Goal: Communication & Community: Answer question/provide support

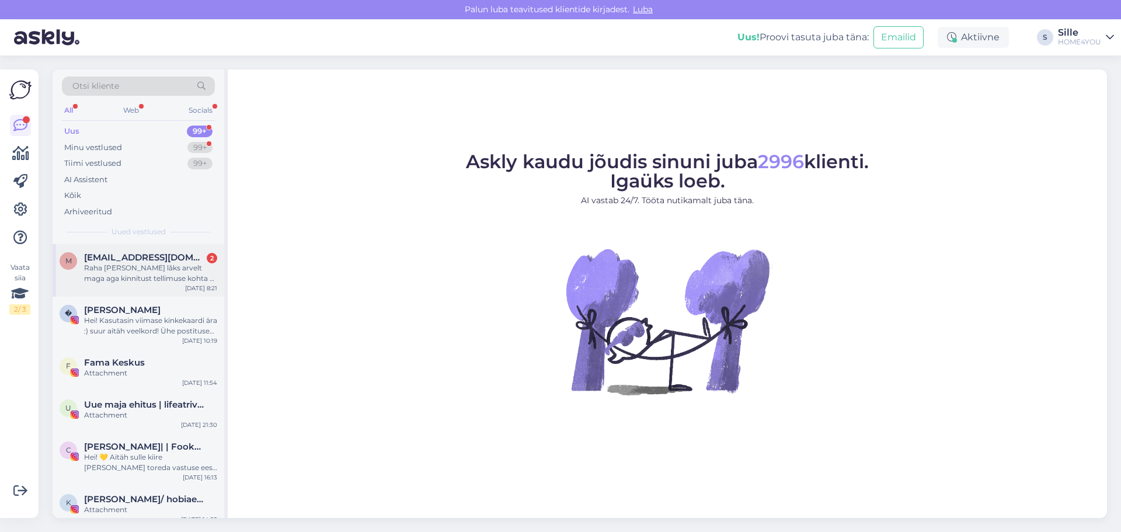
click at [159, 262] on span "[EMAIL_ADDRESS][DOMAIN_NAME]" at bounding box center [144, 257] width 121 height 11
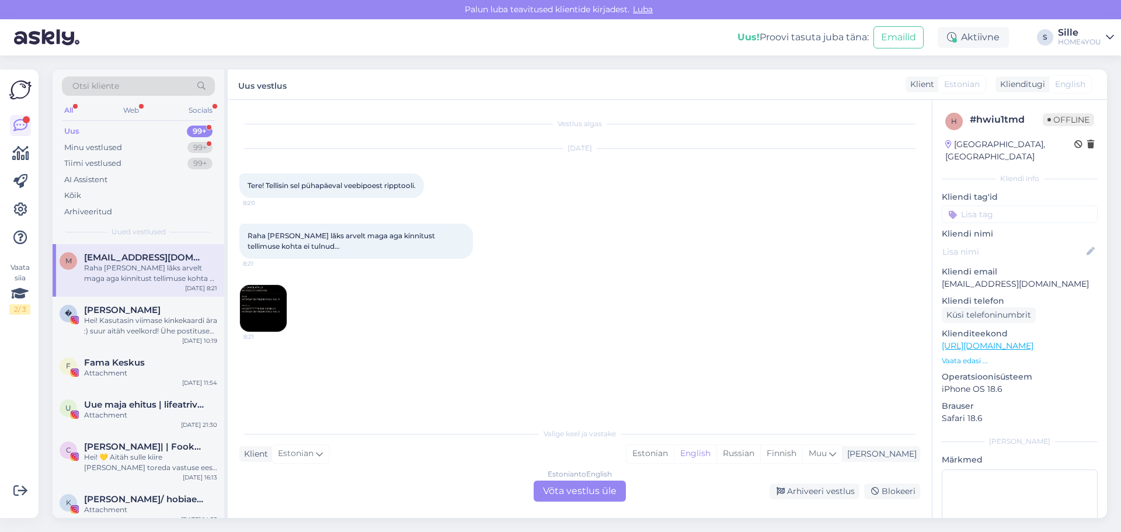
click at [276, 309] on img at bounding box center [263, 308] width 47 height 47
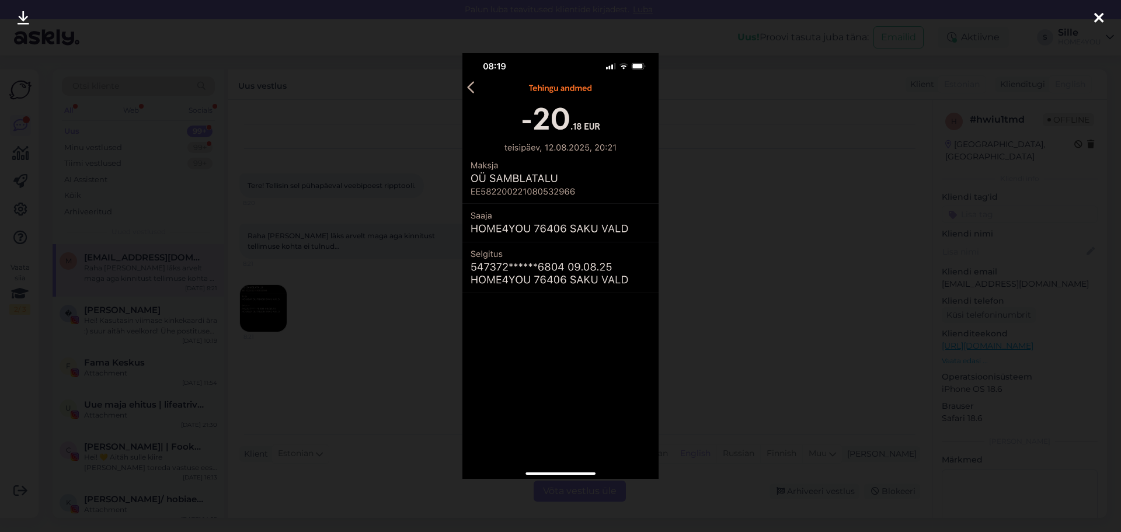
click at [1097, 18] on icon at bounding box center [1098, 18] width 9 height 15
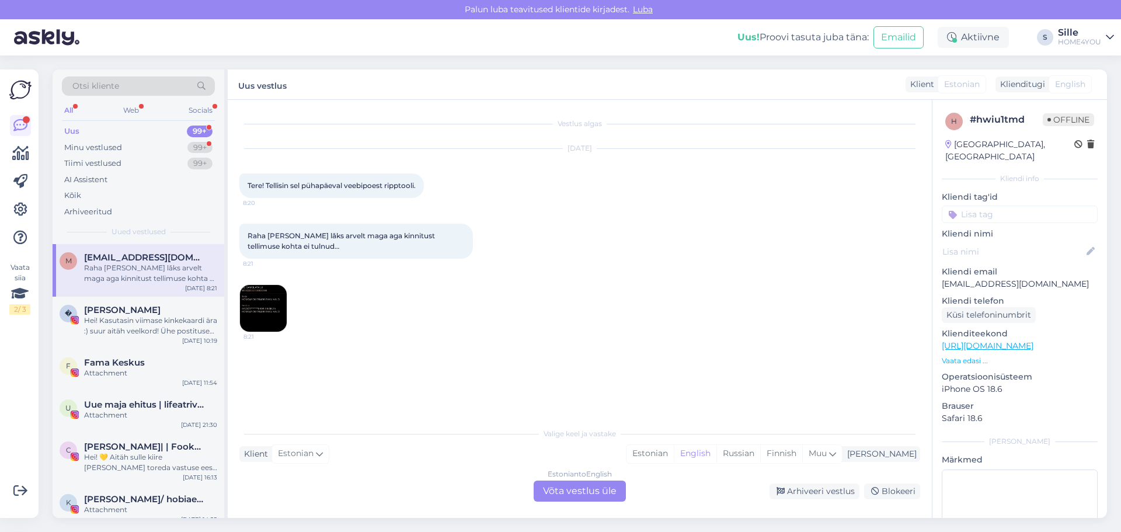
click at [579, 489] on div "Estonian to English Võta vestlus üle" at bounding box center [580, 491] width 92 height 21
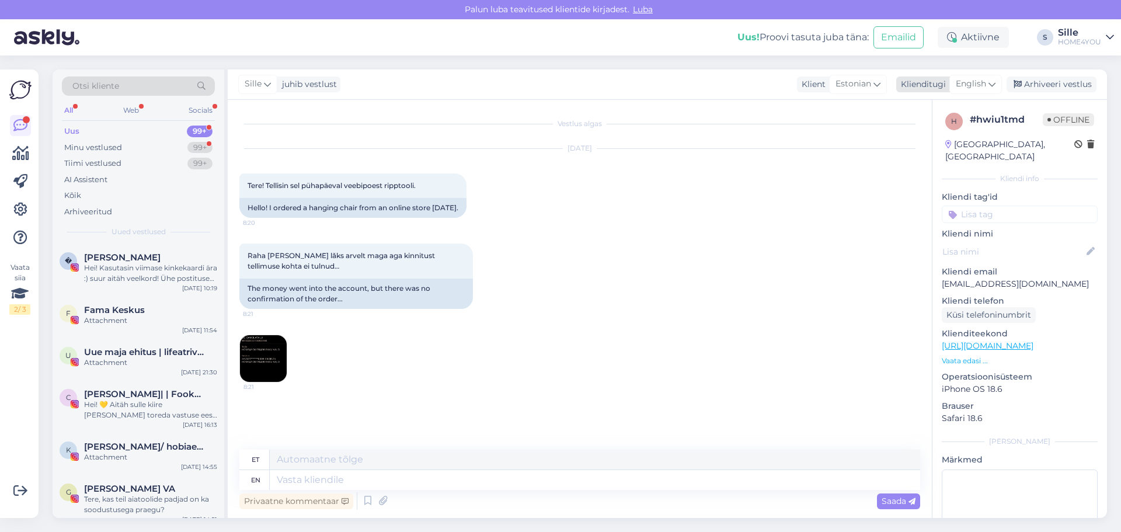
click at [967, 84] on span "English" at bounding box center [971, 84] width 30 height 13
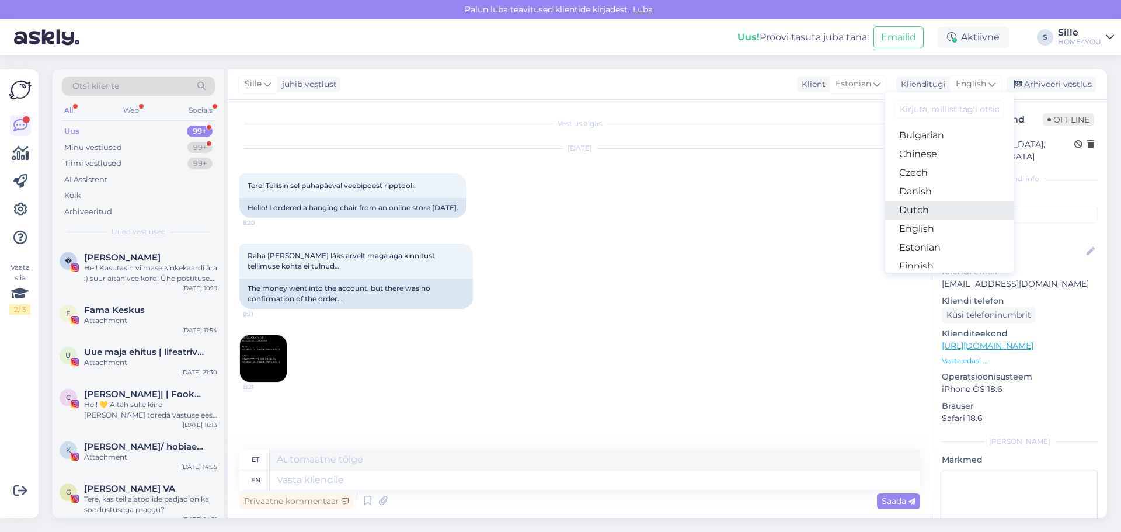
scroll to position [58, 0]
click at [927, 209] on link "English" at bounding box center [949, 208] width 128 height 19
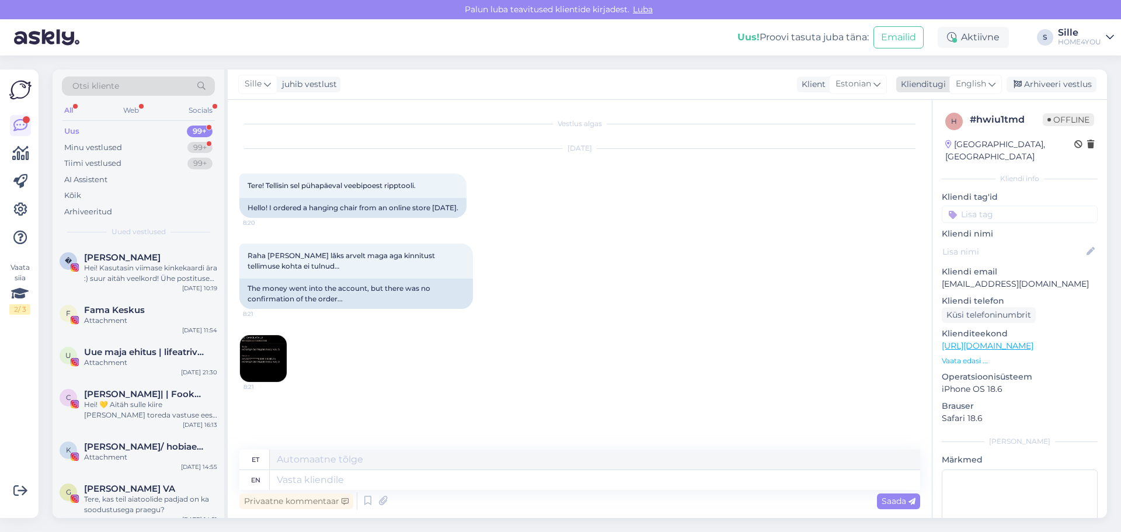
click at [994, 85] on icon at bounding box center [992, 84] width 7 height 13
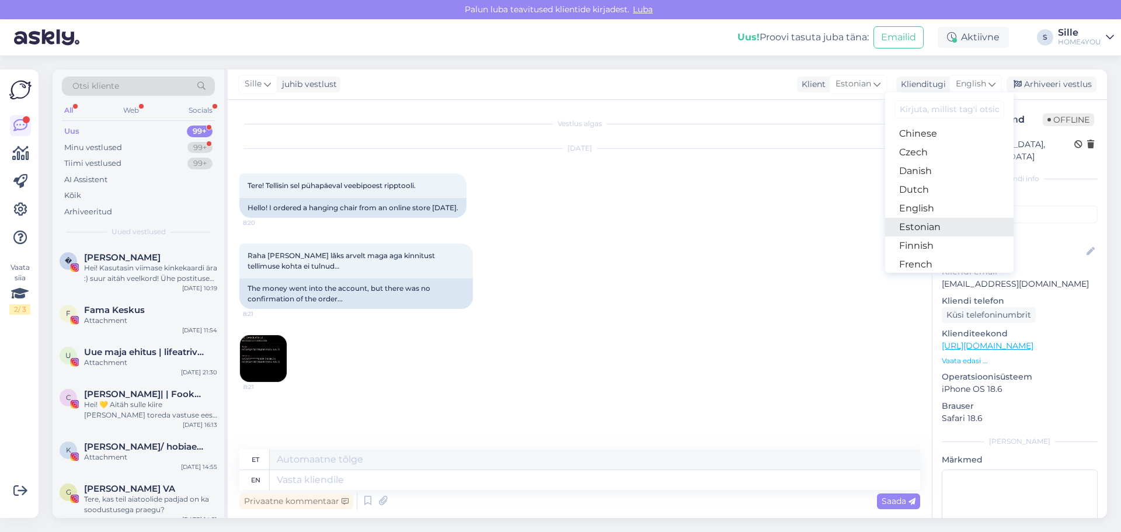
click at [929, 225] on link "Estonian" at bounding box center [949, 227] width 128 height 19
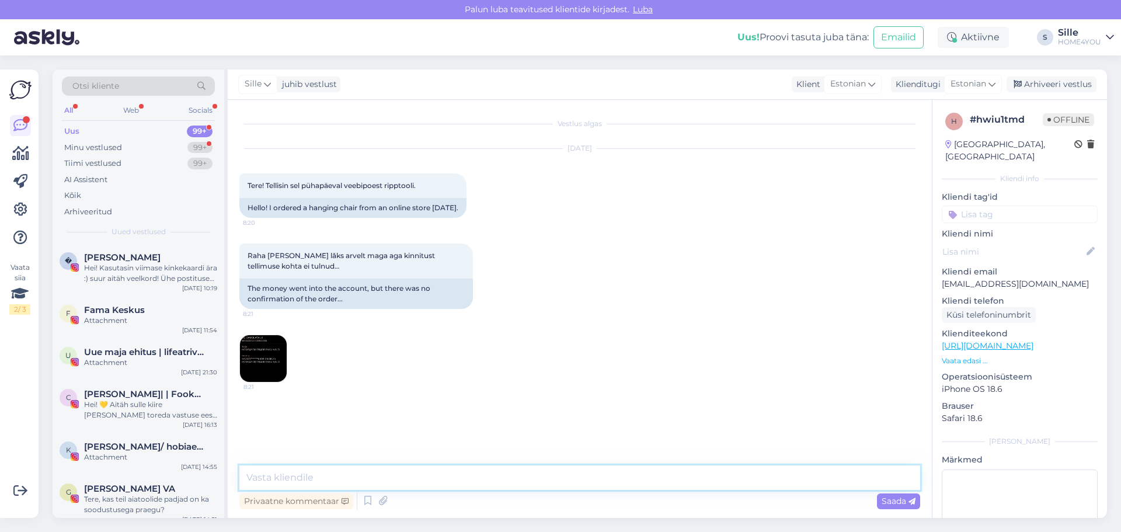
click at [422, 476] on textarea at bounding box center [579, 477] width 681 height 25
paste textarea "[EMAIL_ADDRESS][DOMAIN_NAME]"
type textarea "Tere, kinnitus läks meilile [EMAIL_ADDRESS][DOMAIN_NAME]"
click at [884, 502] on span "Saada" at bounding box center [899, 501] width 34 height 11
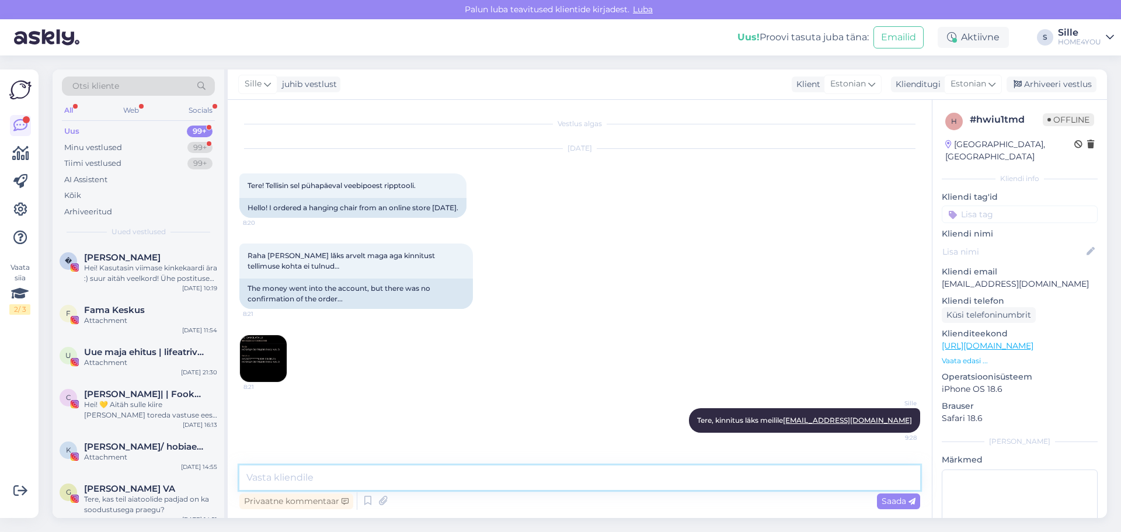
click at [454, 482] on textarea at bounding box center [579, 477] width 681 height 25
type textarea "[PERSON_NAME] laos võite tulla järgi, ladu asub aadressil [STREET_ADDRESS][PERS…"
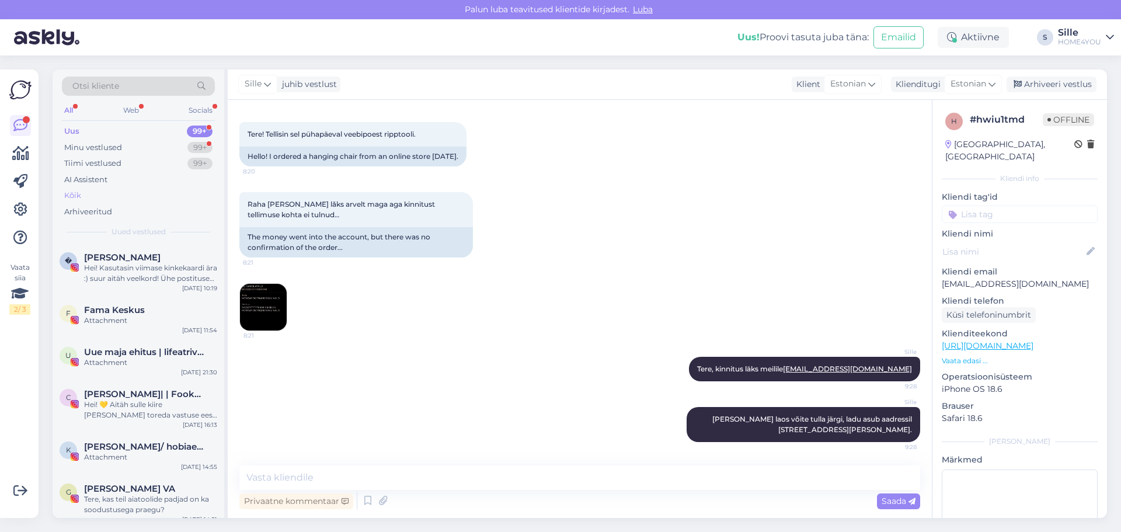
click at [73, 194] on div "Kõik" at bounding box center [72, 196] width 17 height 12
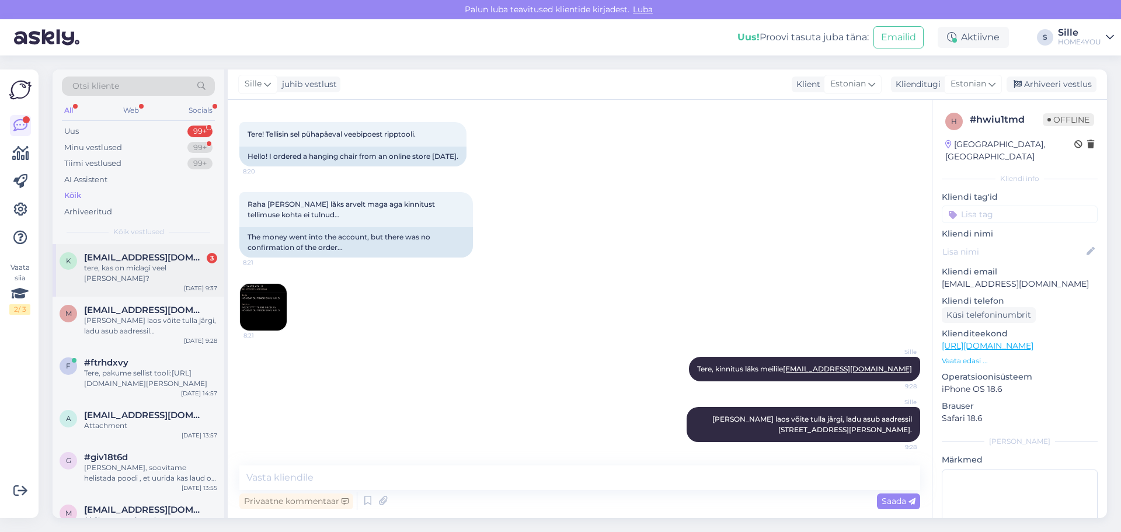
click at [114, 256] on span "[EMAIL_ADDRESS][DOMAIN_NAME]" at bounding box center [144, 257] width 121 height 11
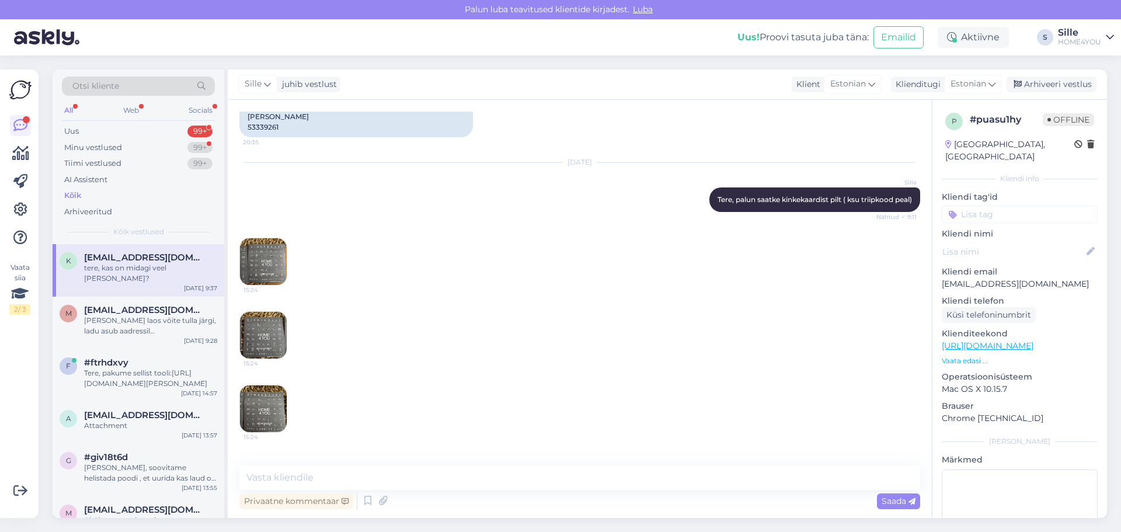
scroll to position [396, 0]
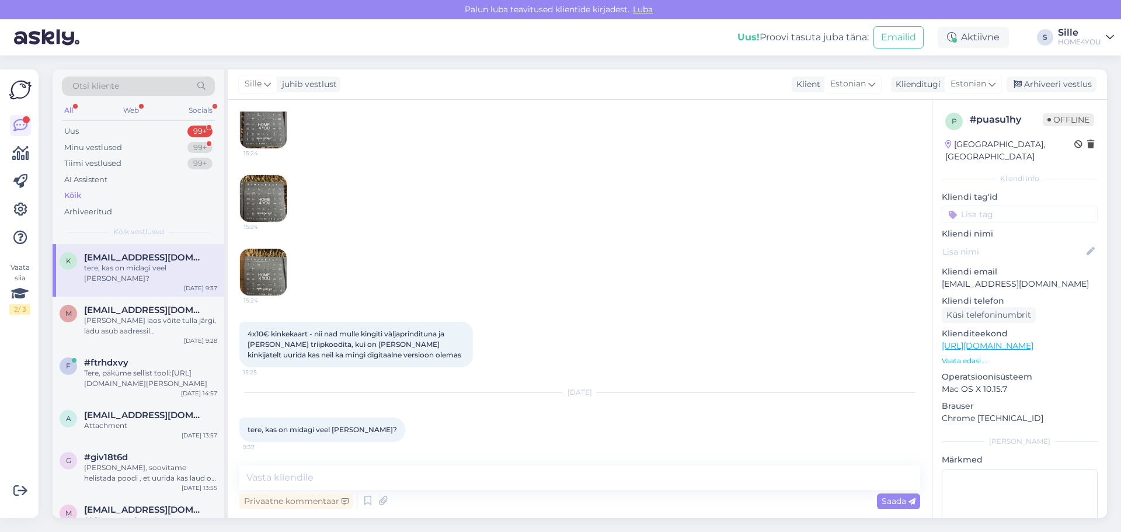
click at [260, 129] on img at bounding box center [263, 125] width 47 height 47
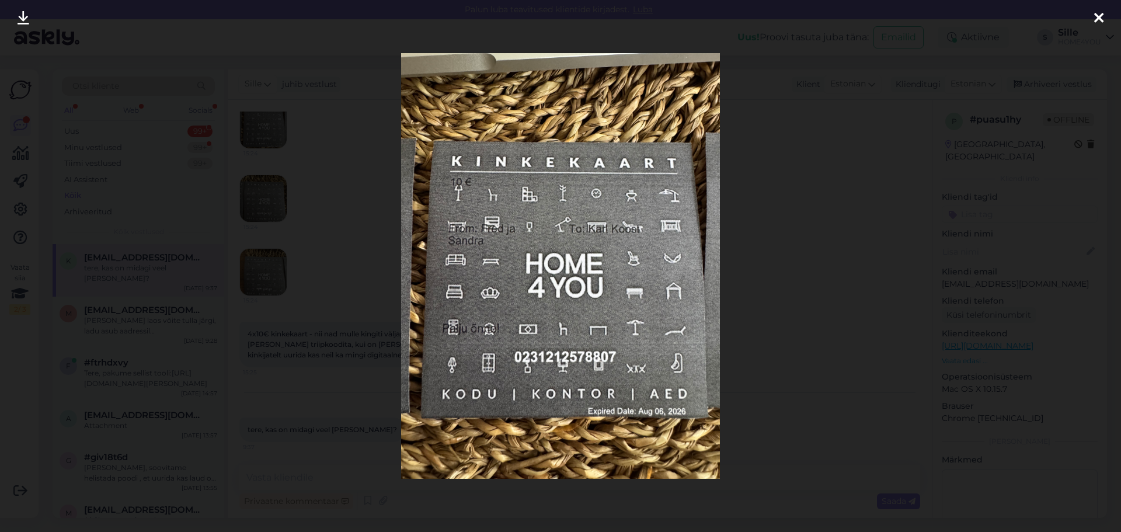
click at [1104, 15] on div at bounding box center [1098, 18] width 23 height 37
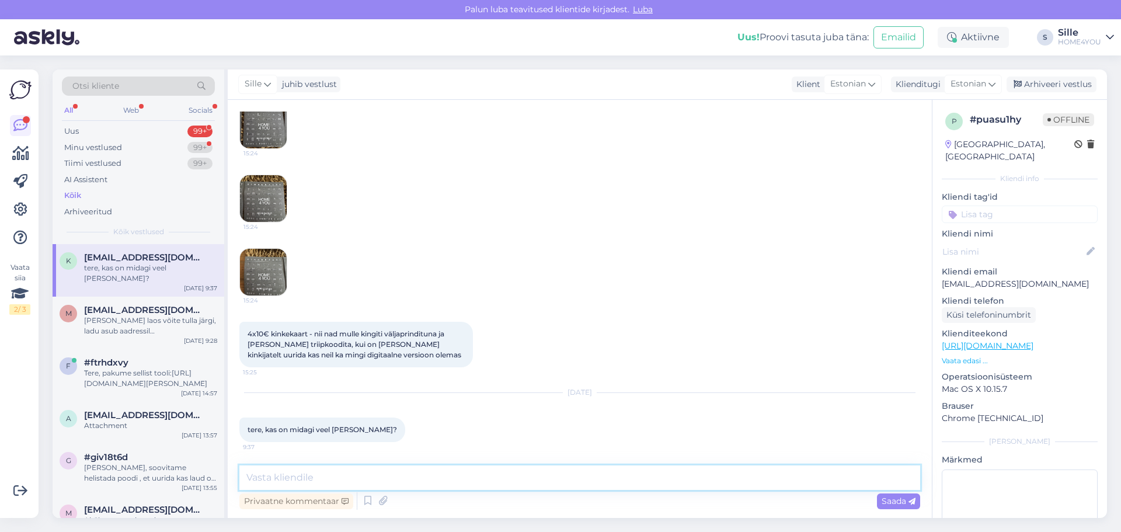
click at [409, 475] on textarea at bounding box center [579, 477] width 681 height 25
type textarea "Tere, Kas oleks võimalik meilile saata [EMAIL_ADDRESS][DOMAIN_NAME]"
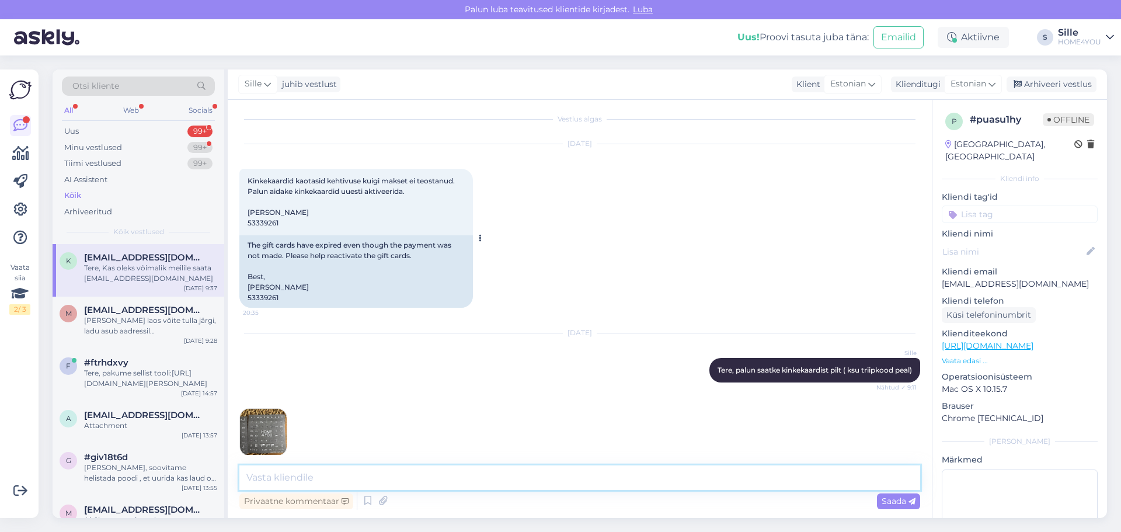
scroll to position [0, 0]
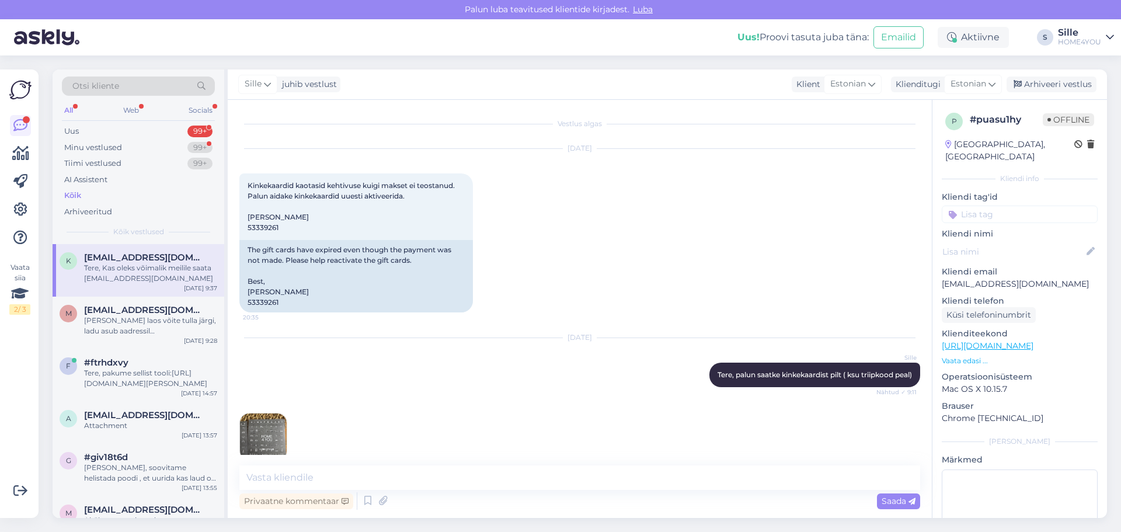
click at [82, 192] on div "Kõik" at bounding box center [138, 195] width 153 height 16
